Goal: Information Seeking & Learning: Learn about a topic

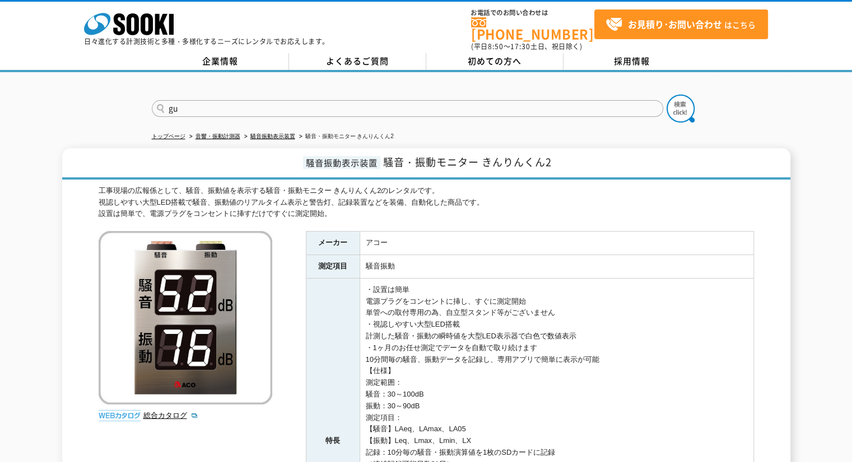
type input "g"
type input "グランド"
click at [666, 95] on button at bounding box center [680, 109] width 28 height 28
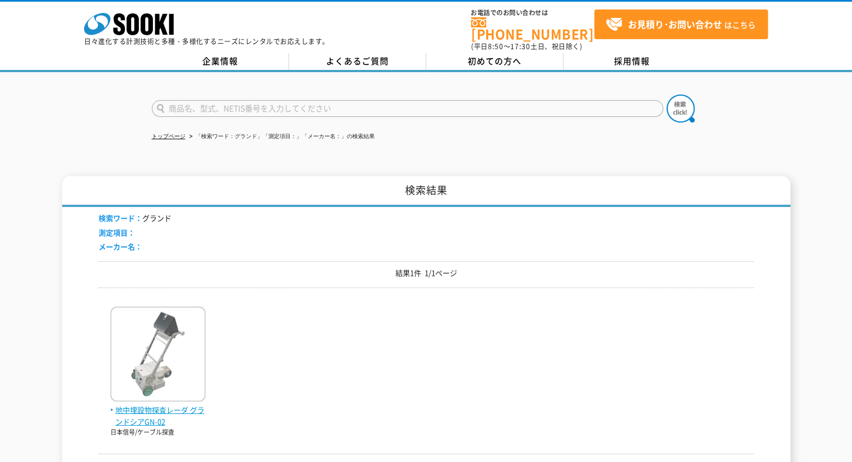
click at [184, 362] on img at bounding box center [157, 356] width 95 height 98
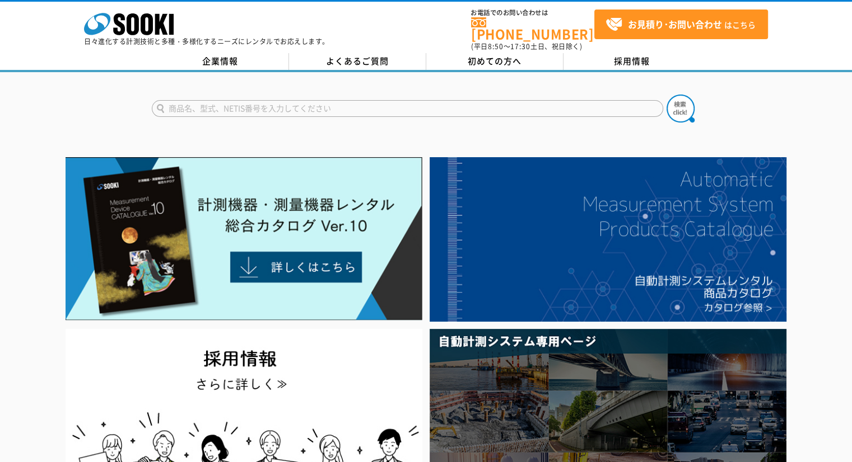
click at [541, 95] on form at bounding box center [426, 110] width 549 height 31
click at [539, 100] on input "text" at bounding box center [407, 108] width 511 height 17
type input "商品名、型式、NETIS番号を入力してください"
click at [515, 106] on input "text" at bounding box center [407, 108] width 511 height 17
type input "400"
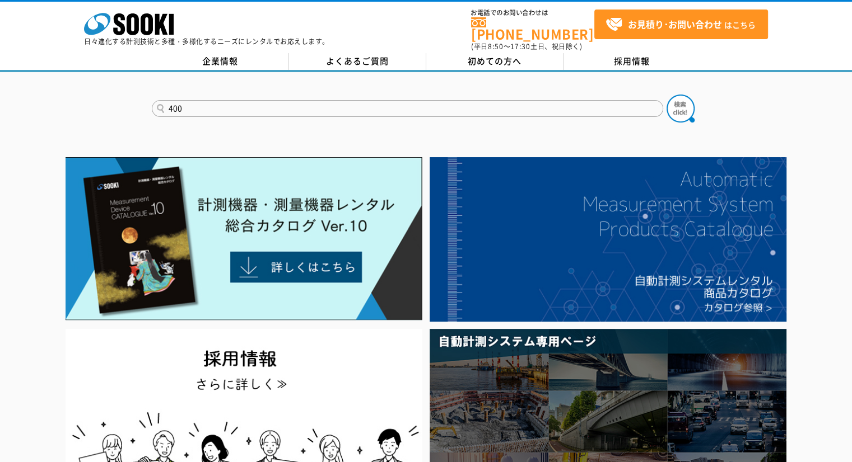
click at [666, 95] on button at bounding box center [680, 109] width 28 height 28
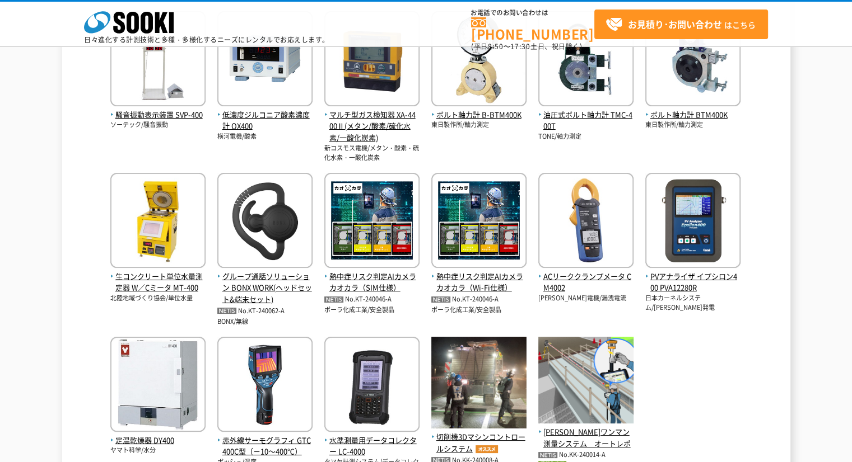
scroll to position [291, 0]
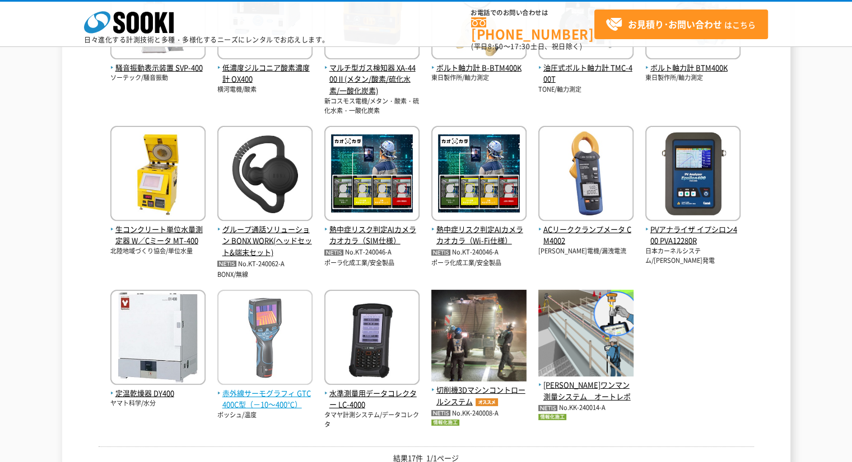
click at [286, 397] on span "赤外線サーモグラフィ GTC400C型（－10～400℃）" at bounding box center [264, 400] width 95 height 24
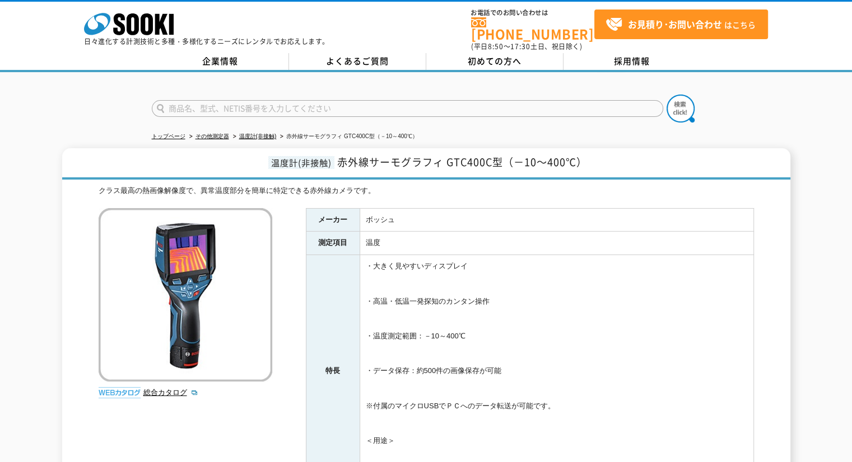
drag, startPoint x: 363, startPoint y: 1, endPoint x: 359, endPoint y: -19, distance: 20.0
click at [359, 0] on html "株式会社 ソーキ spMenu 日々進化する計測技術と多種・多様化するニーズにレンタルでお応えします。 お電話でのお問い合わせは [PHONE_NUMBER]…" at bounding box center [426, 359] width 852 height 719
